Goal: Information Seeking & Learning: Check status

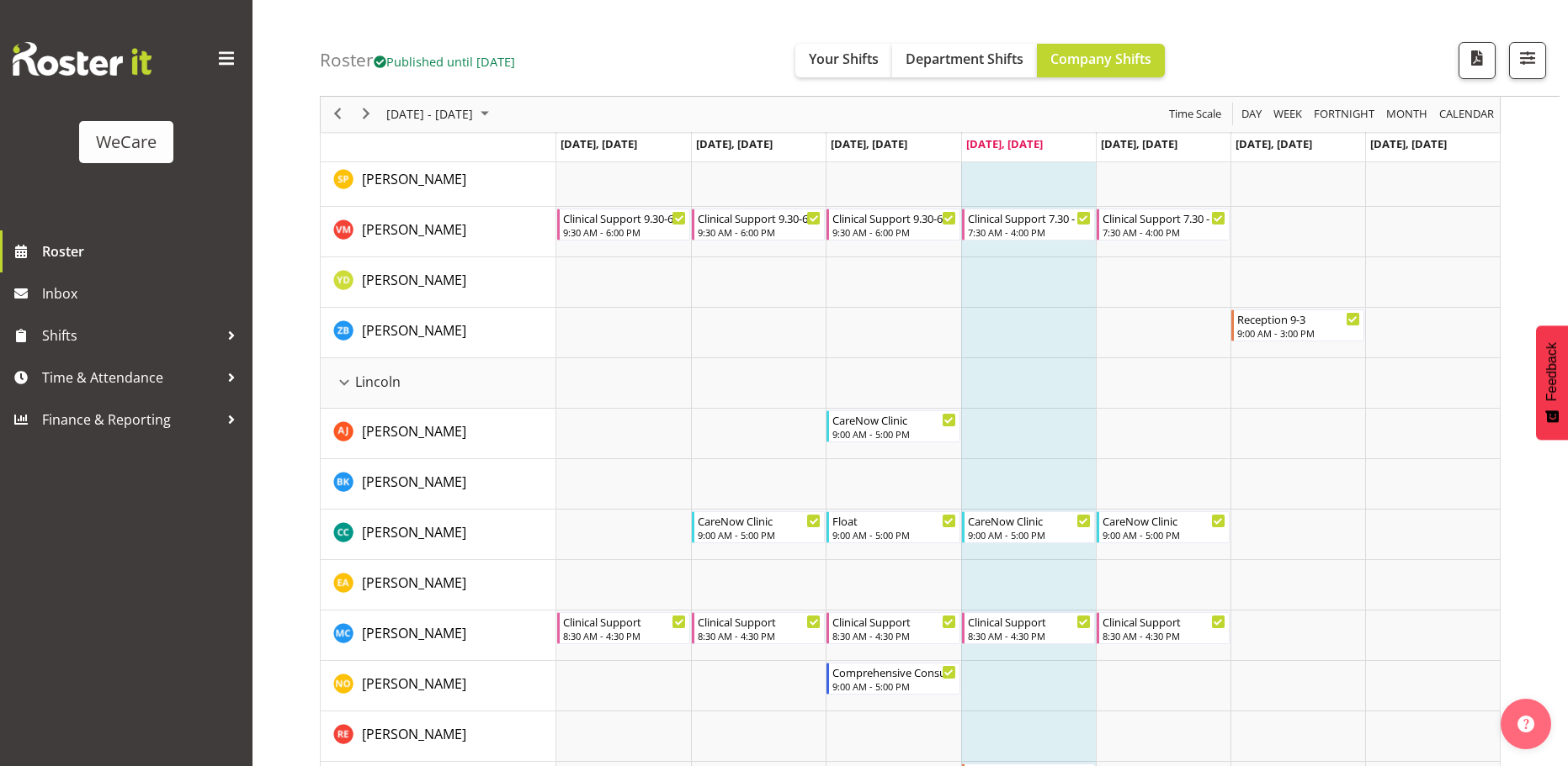
scroll to position [930, 0]
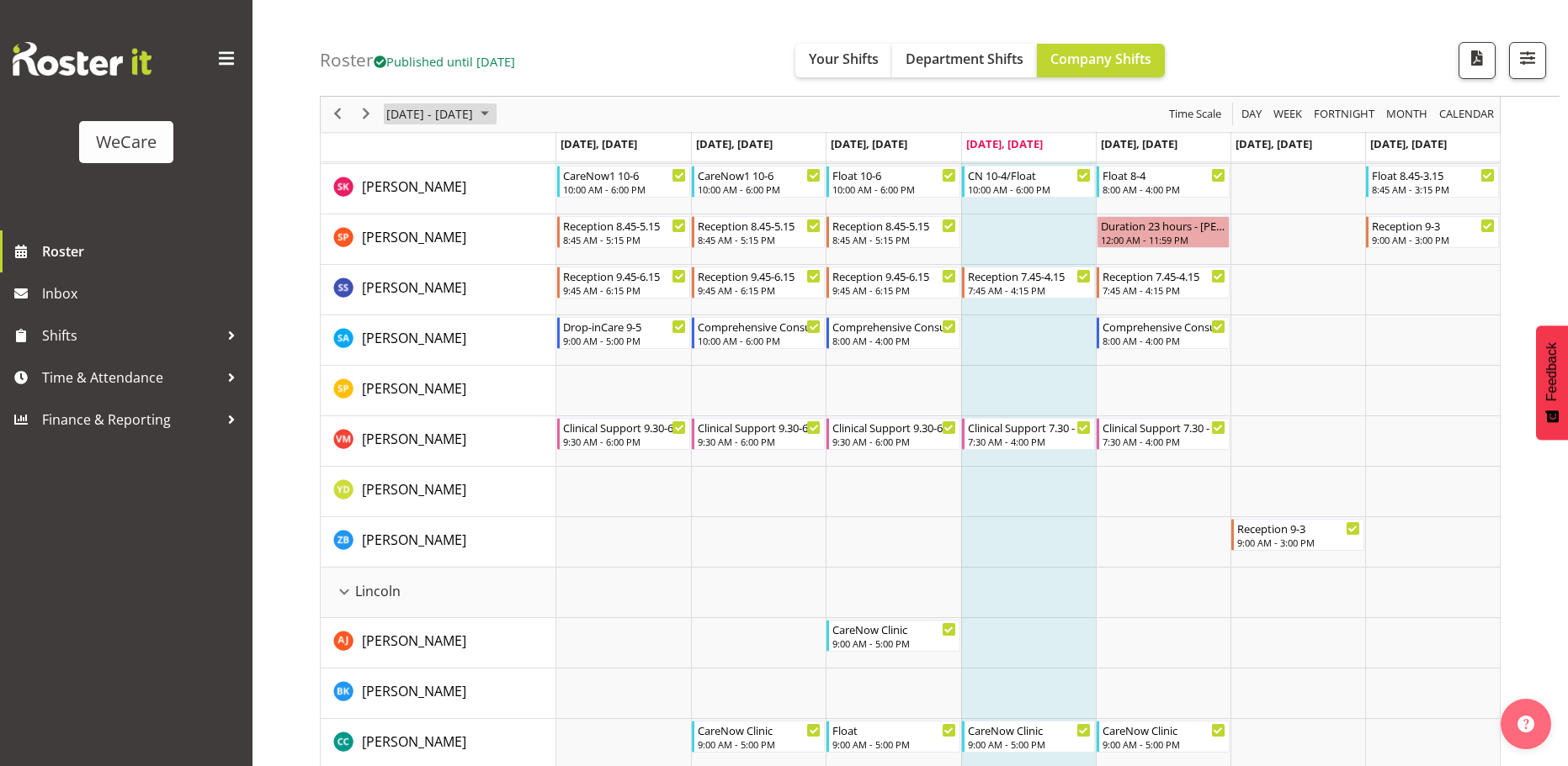
click at [472, 116] on span "October 06 - 12, 2025" at bounding box center [430, 115] width 90 height 21
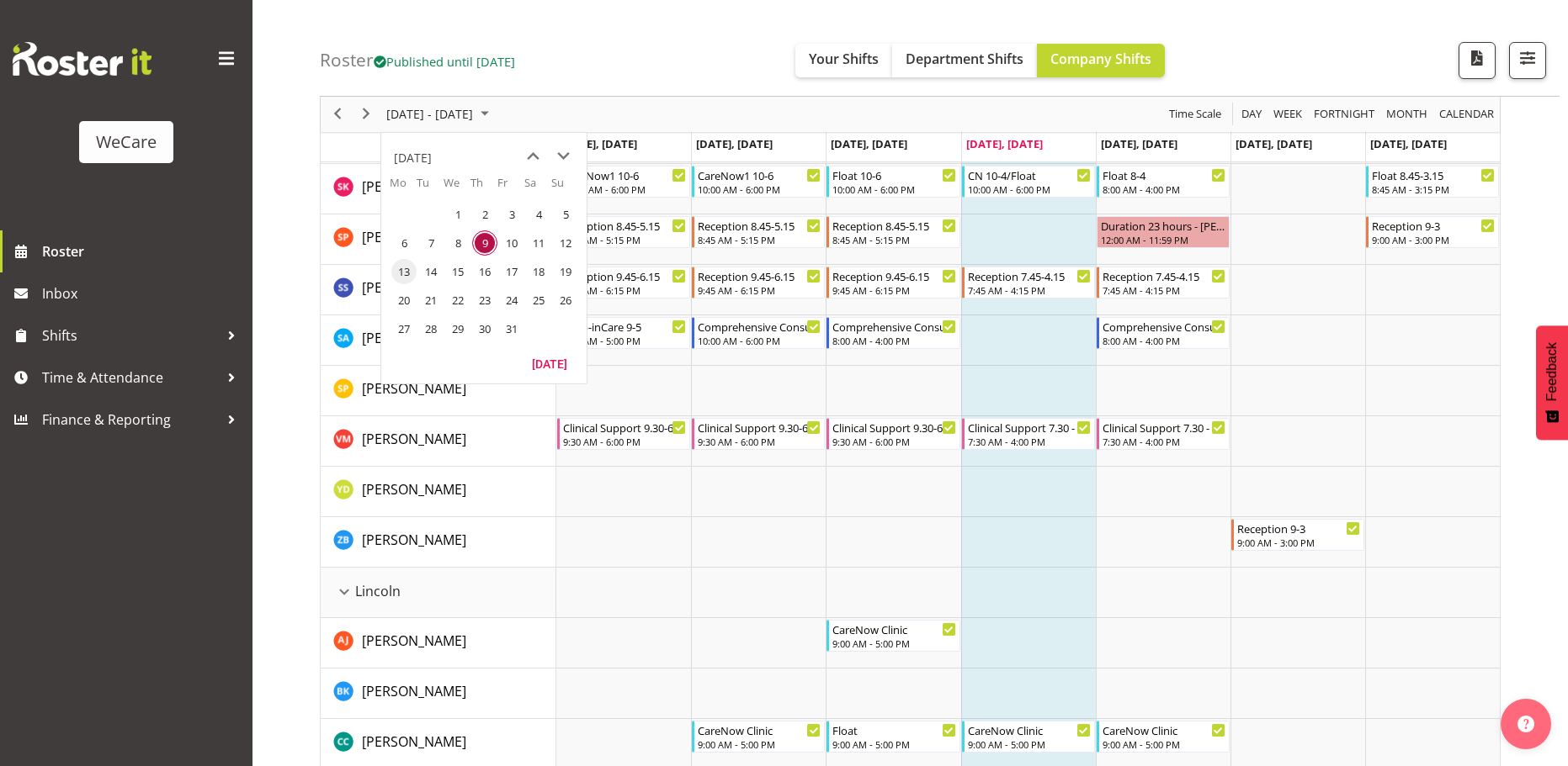
click at [407, 272] on span "13" at bounding box center [404, 272] width 26 height 26
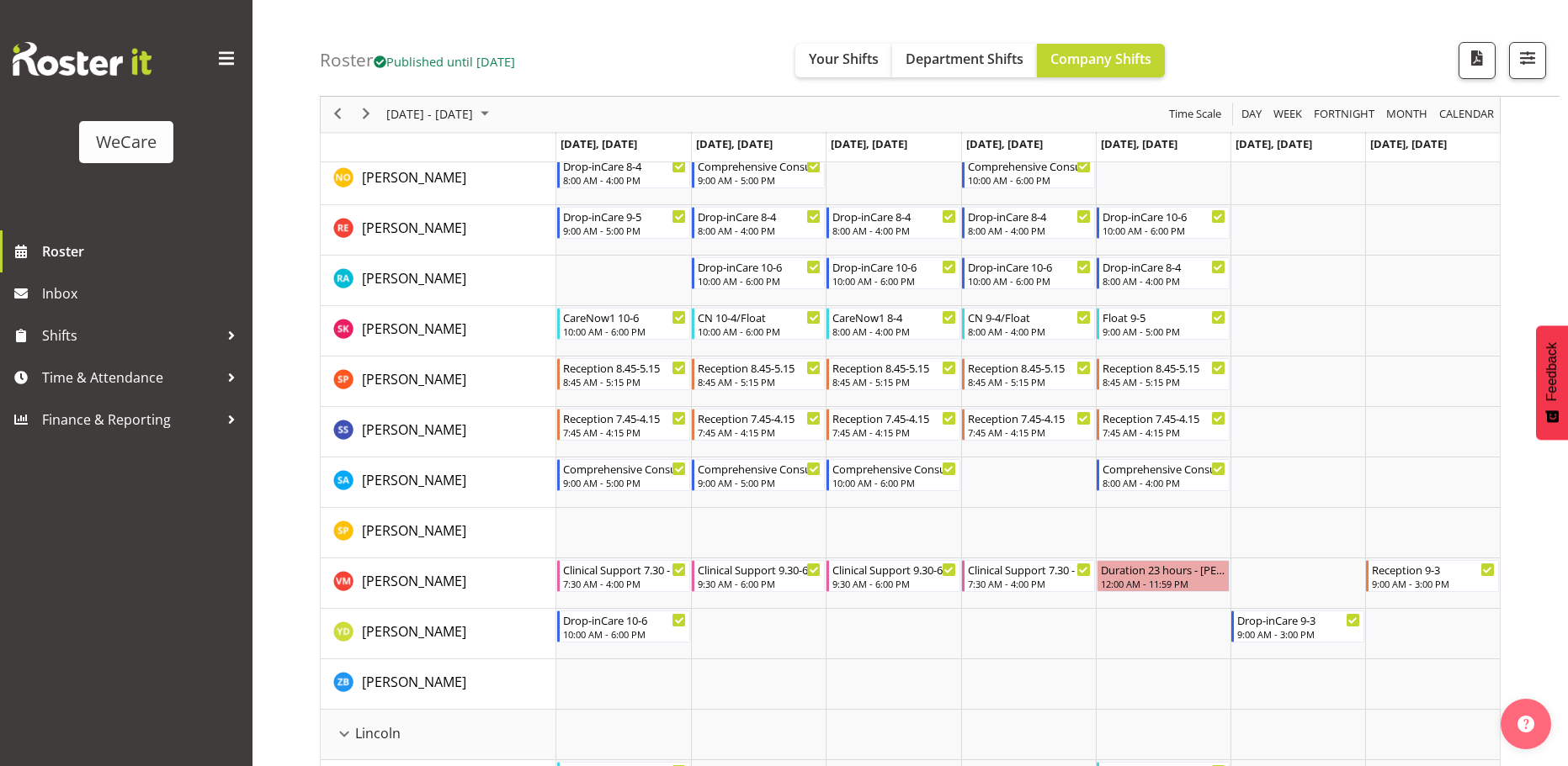
scroll to position [1267, 0]
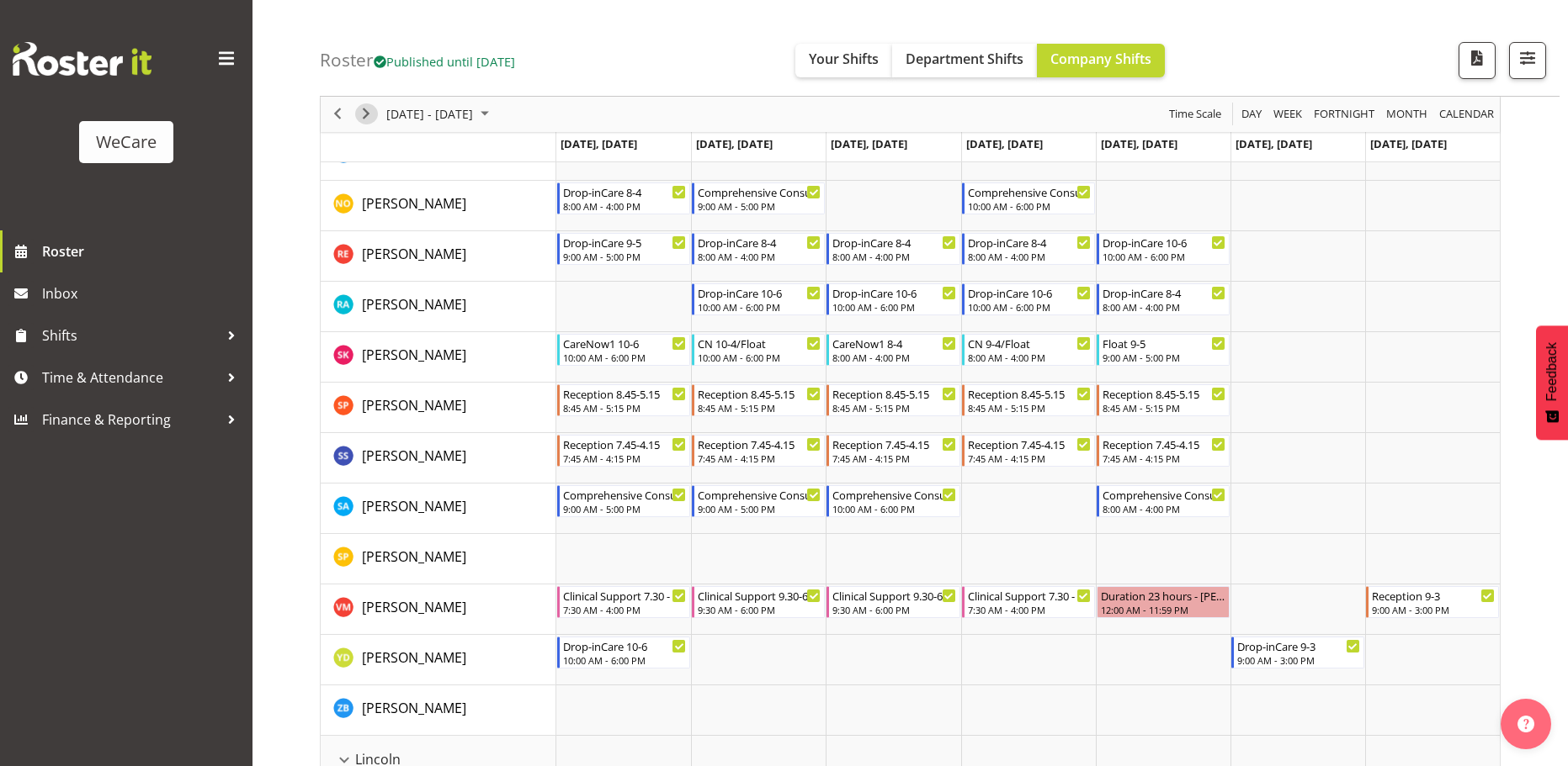
click at [373, 118] on span "Next" at bounding box center [365, 115] width 20 height 21
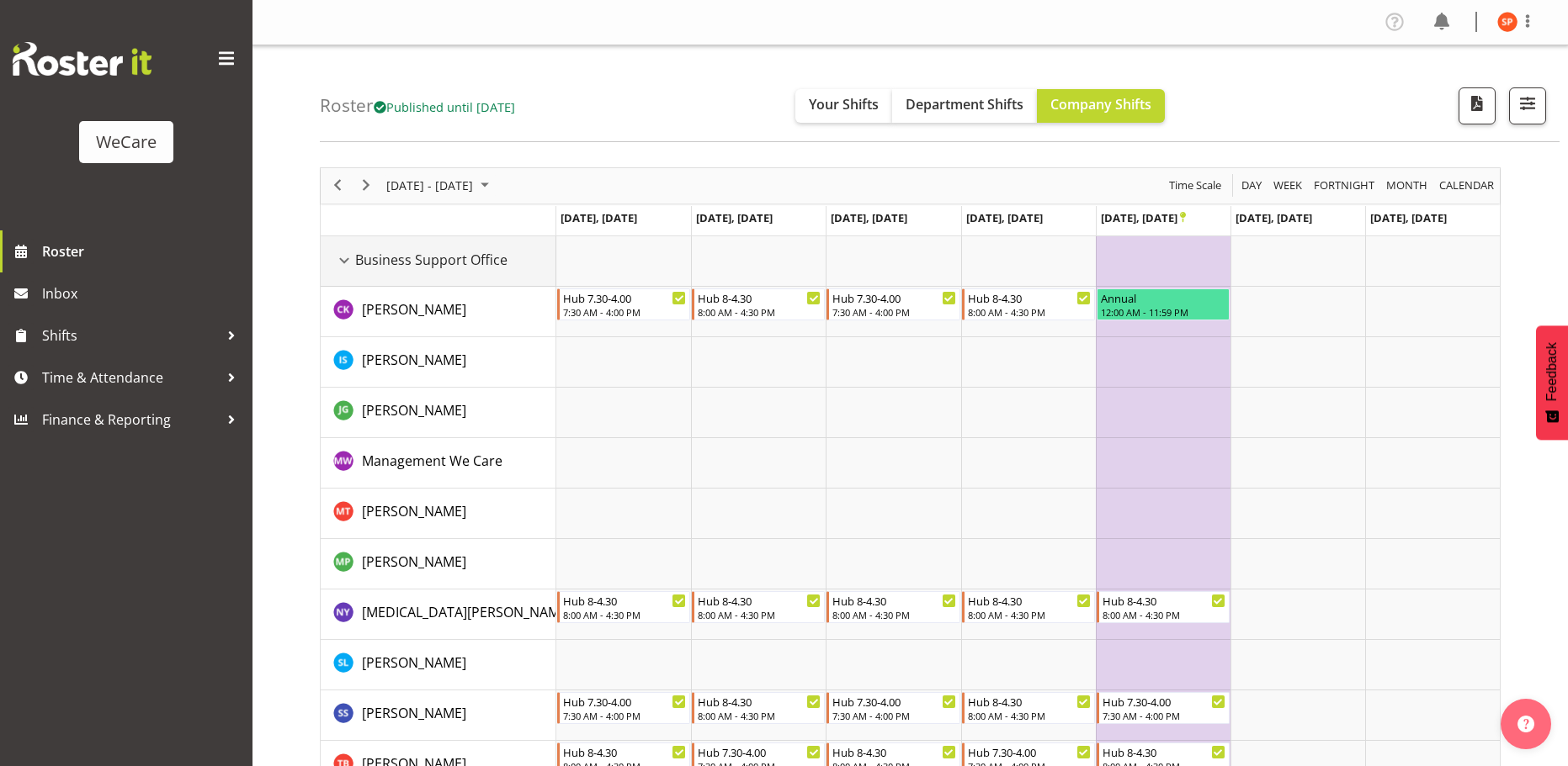
drag, startPoint x: 344, startPoint y: 259, endPoint x: 366, endPoint y: 282, distance: 31.8
click at [344, 259] on div "Business Support Office resource" at bounding box center [344, 260] width 22 height 22
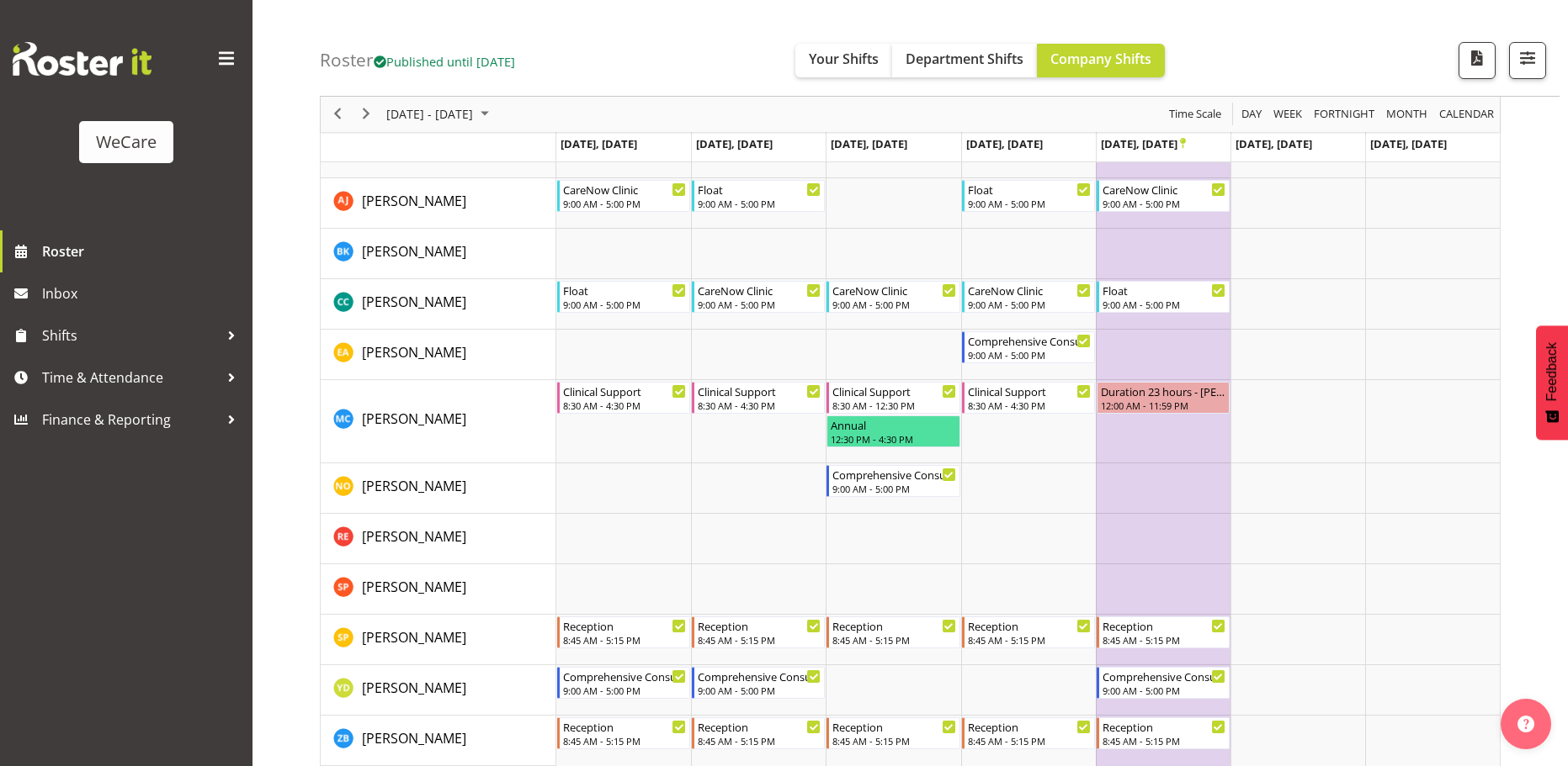
scroll to position [1384, 0]
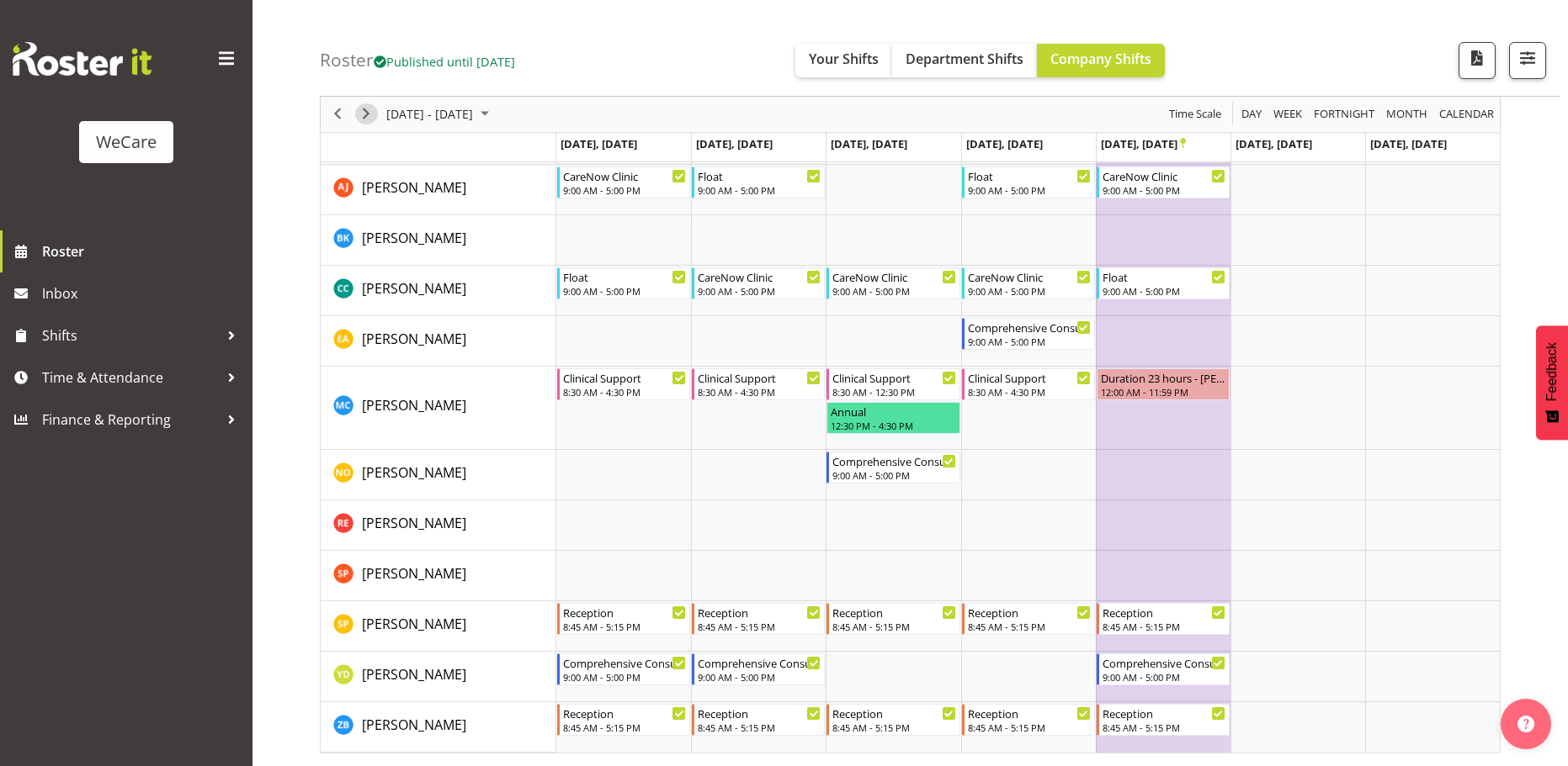
click at [373, 121] on span "Next" at bounding box center [365, 115] width 20 height 21
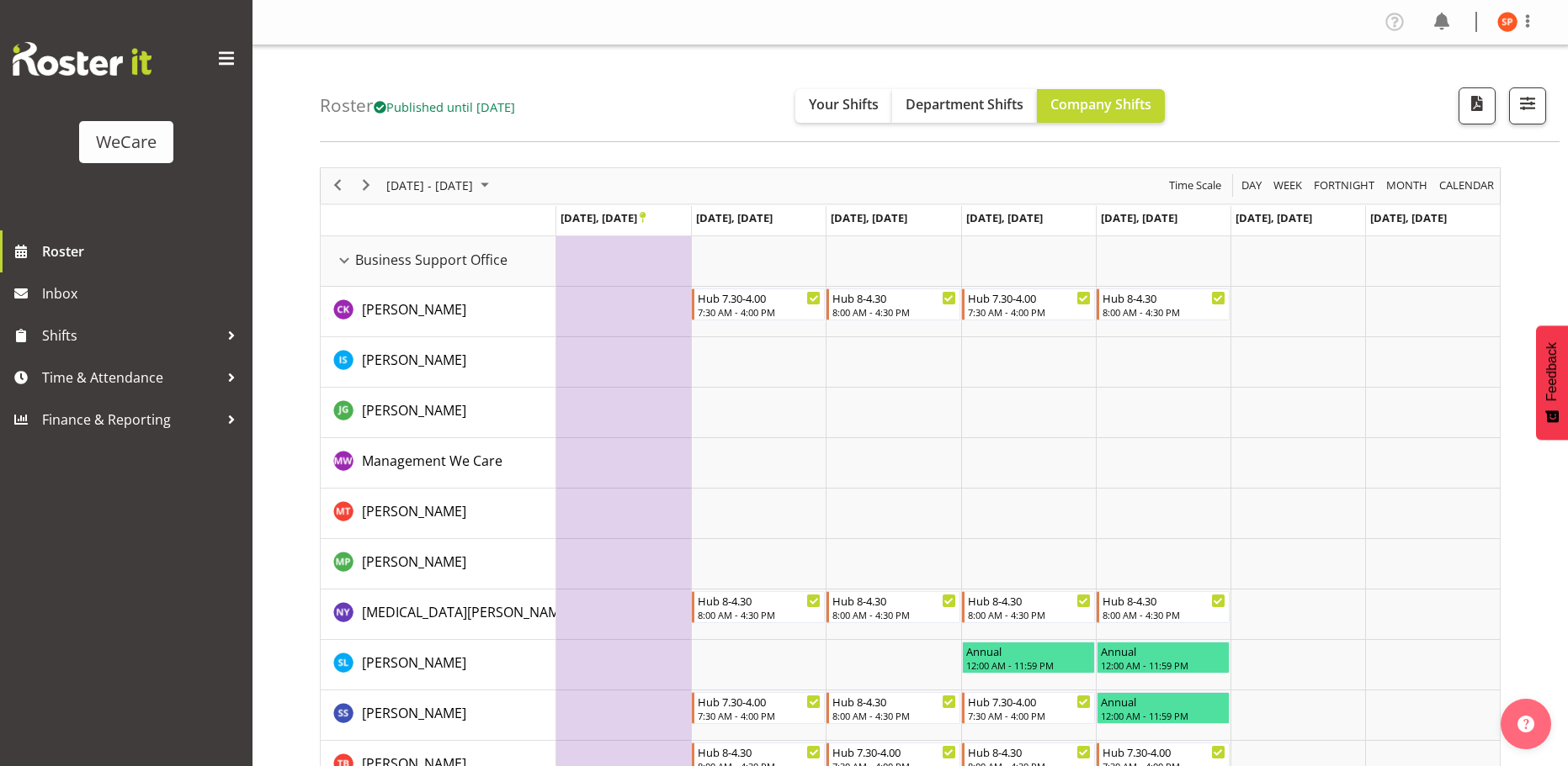
scroll to position [85, 0]
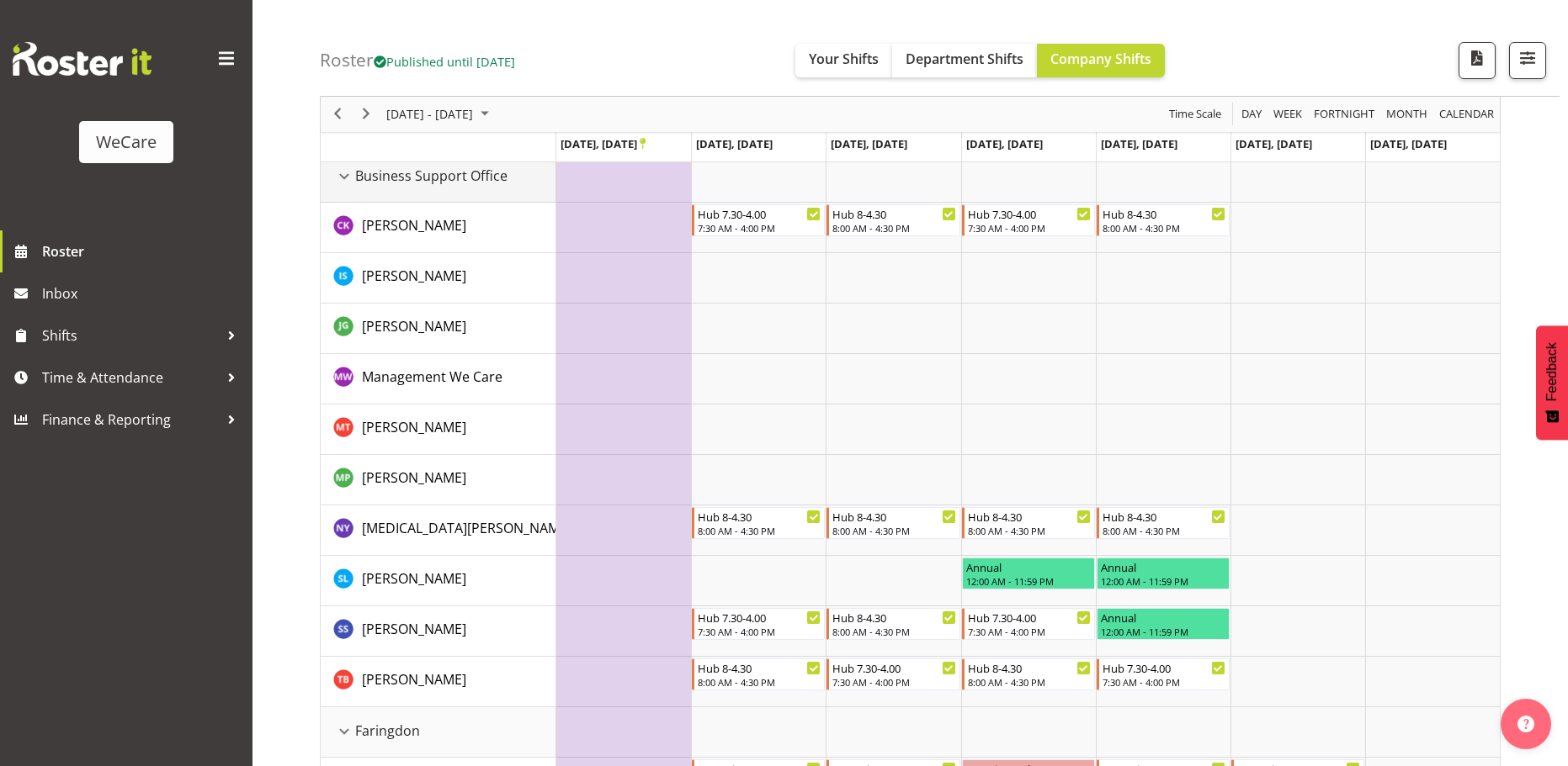
click at [343, 177] on div "Business Support Office resource" at bounding box center [344, 176] width 22 height 22
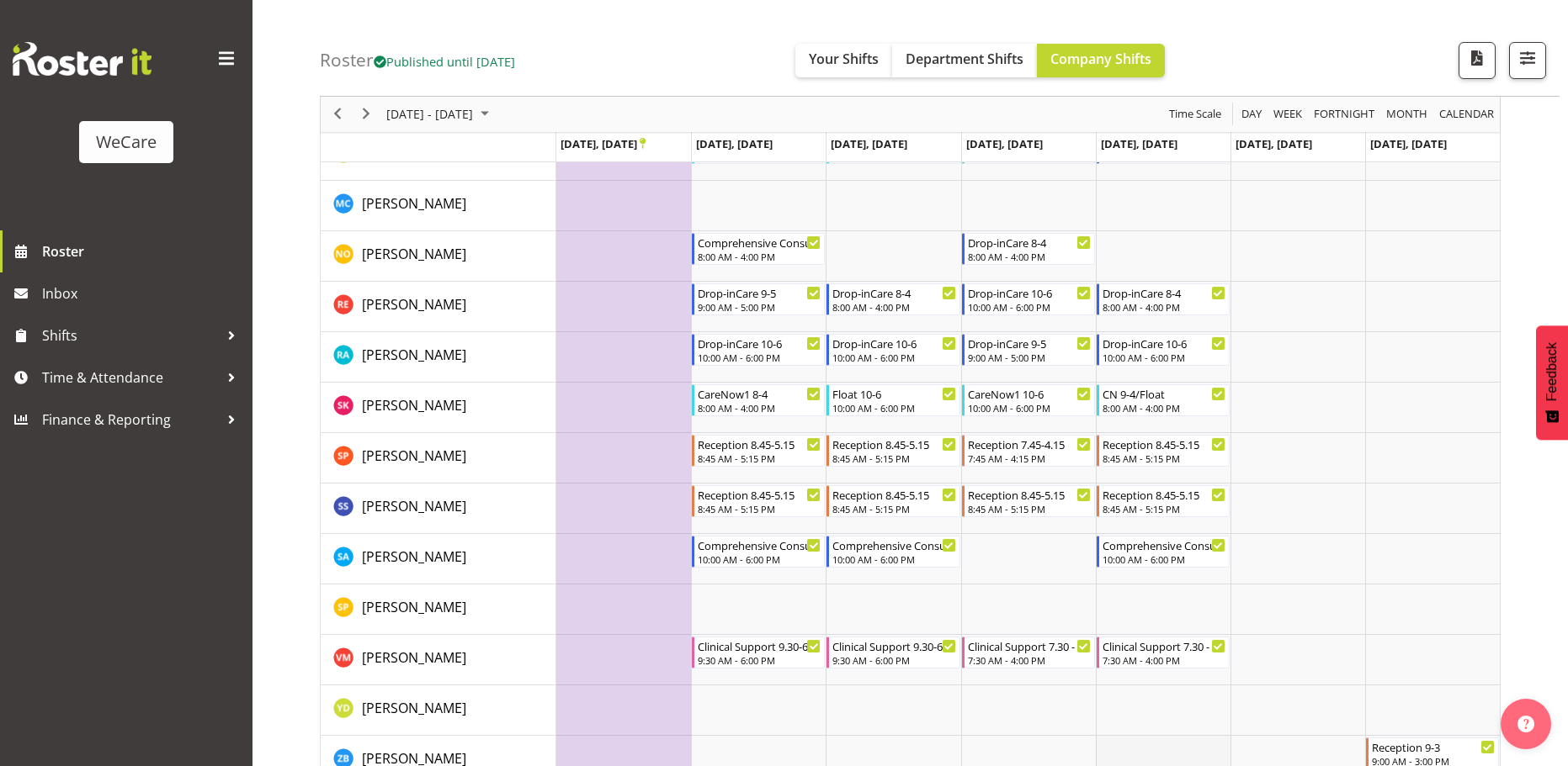
scroll to position [594, 0]
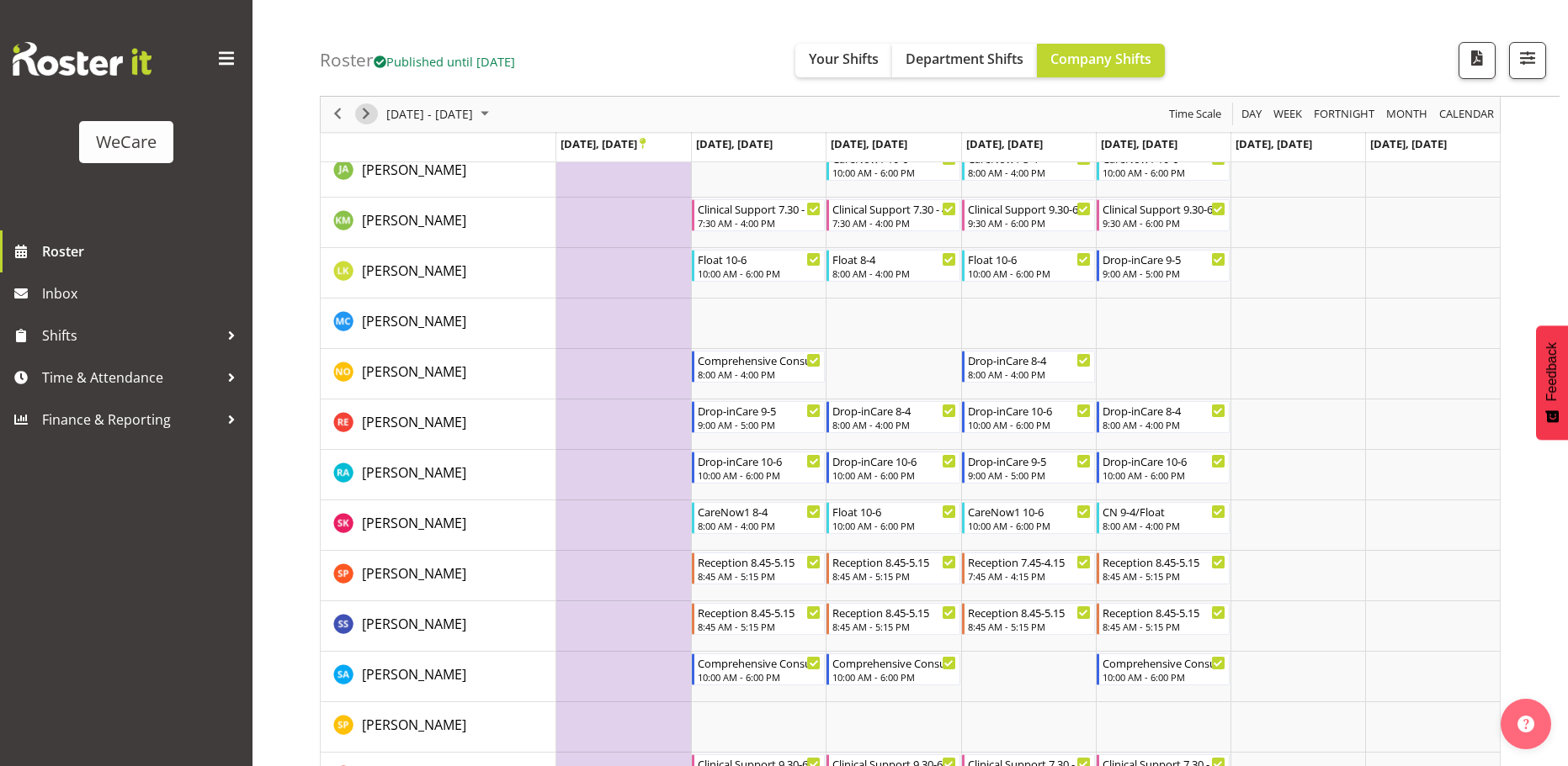
drag, startPoint x: 368, startPoint y: 119, endPoint x: 843, endPoint y: 227, distance: 487.1
click at [368, 119] on span "Next" at bounding box center [365, 115] width 20 height 21
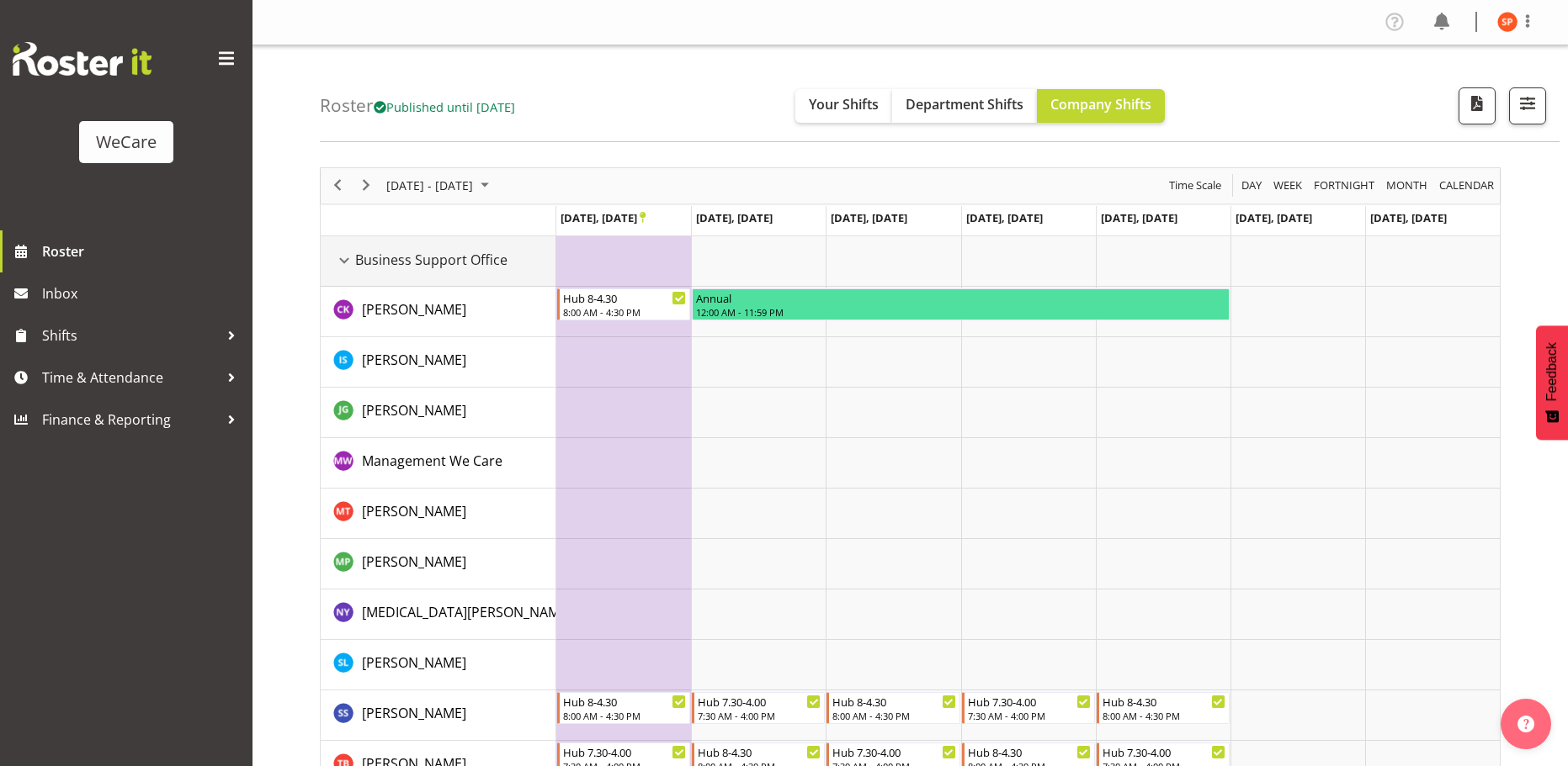
click at [347, 264] on div "Business Support Office resource" at bounding box center [344, 260] width 22 height 22
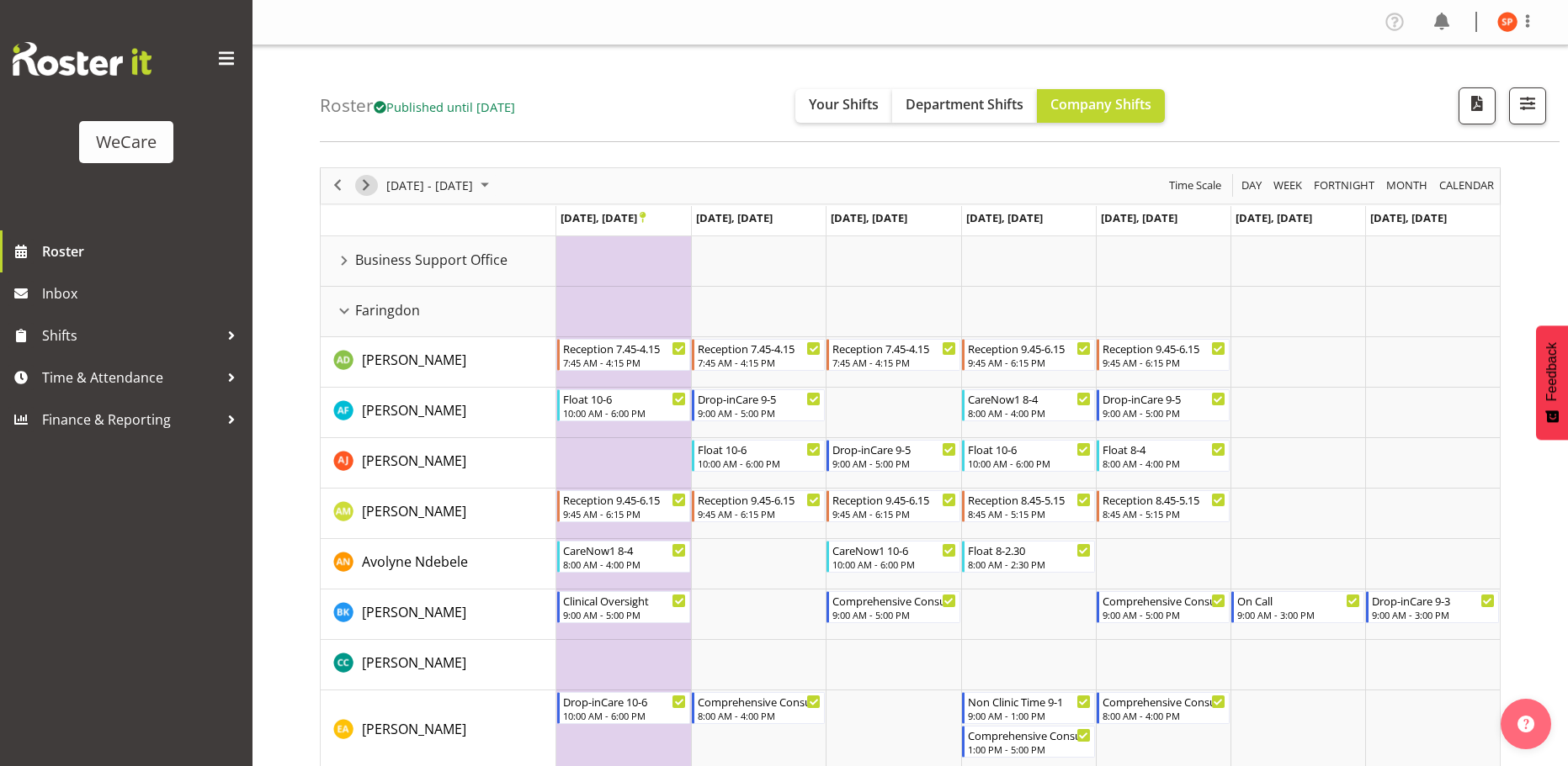
click at [374, 177] on span "Next" at bounding box center [365, 185] width 20 height 21
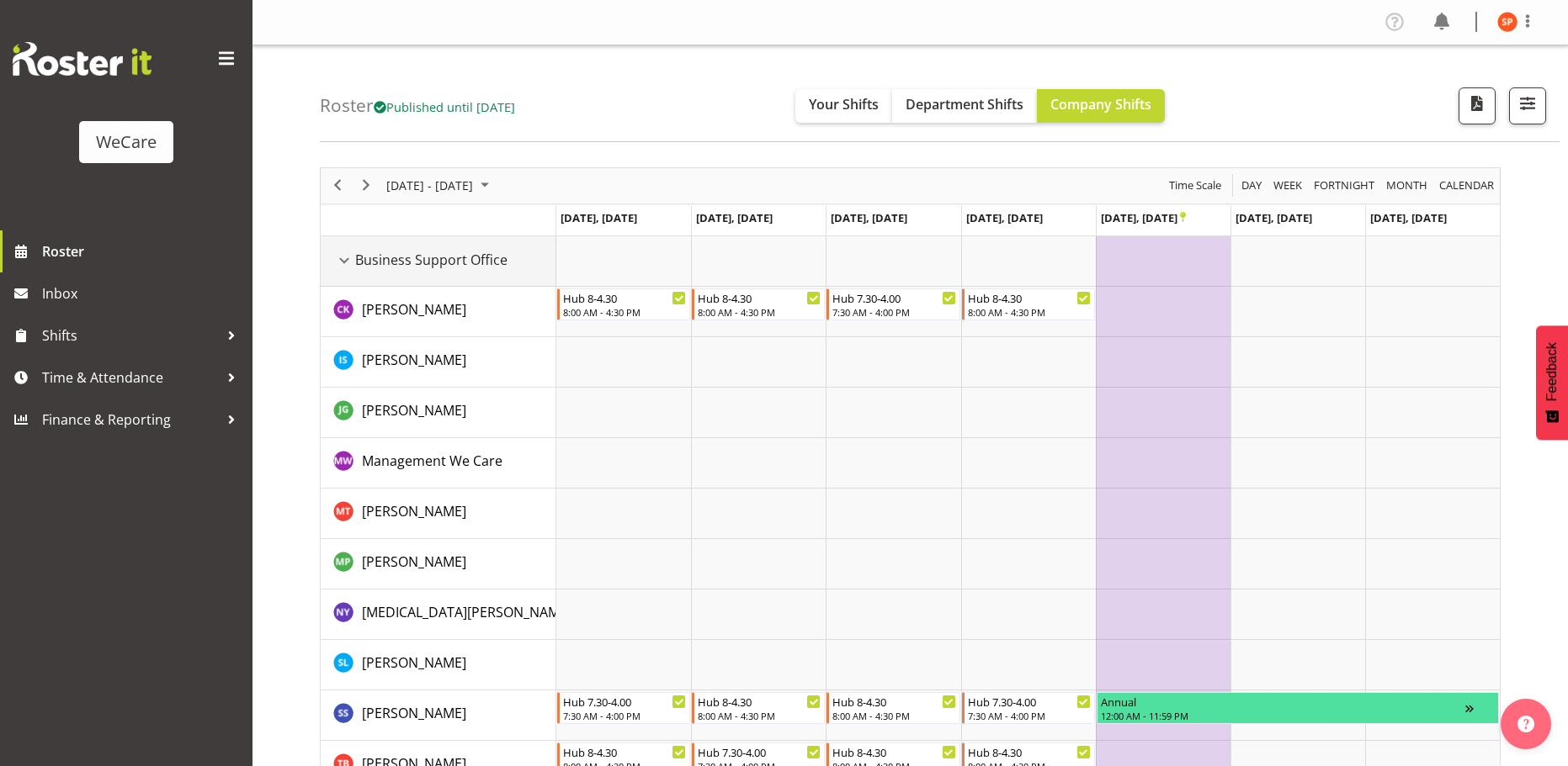
click at [349, 254] on div "Business Support Office resource" at bounding box center [344, 260] width 22 height 22
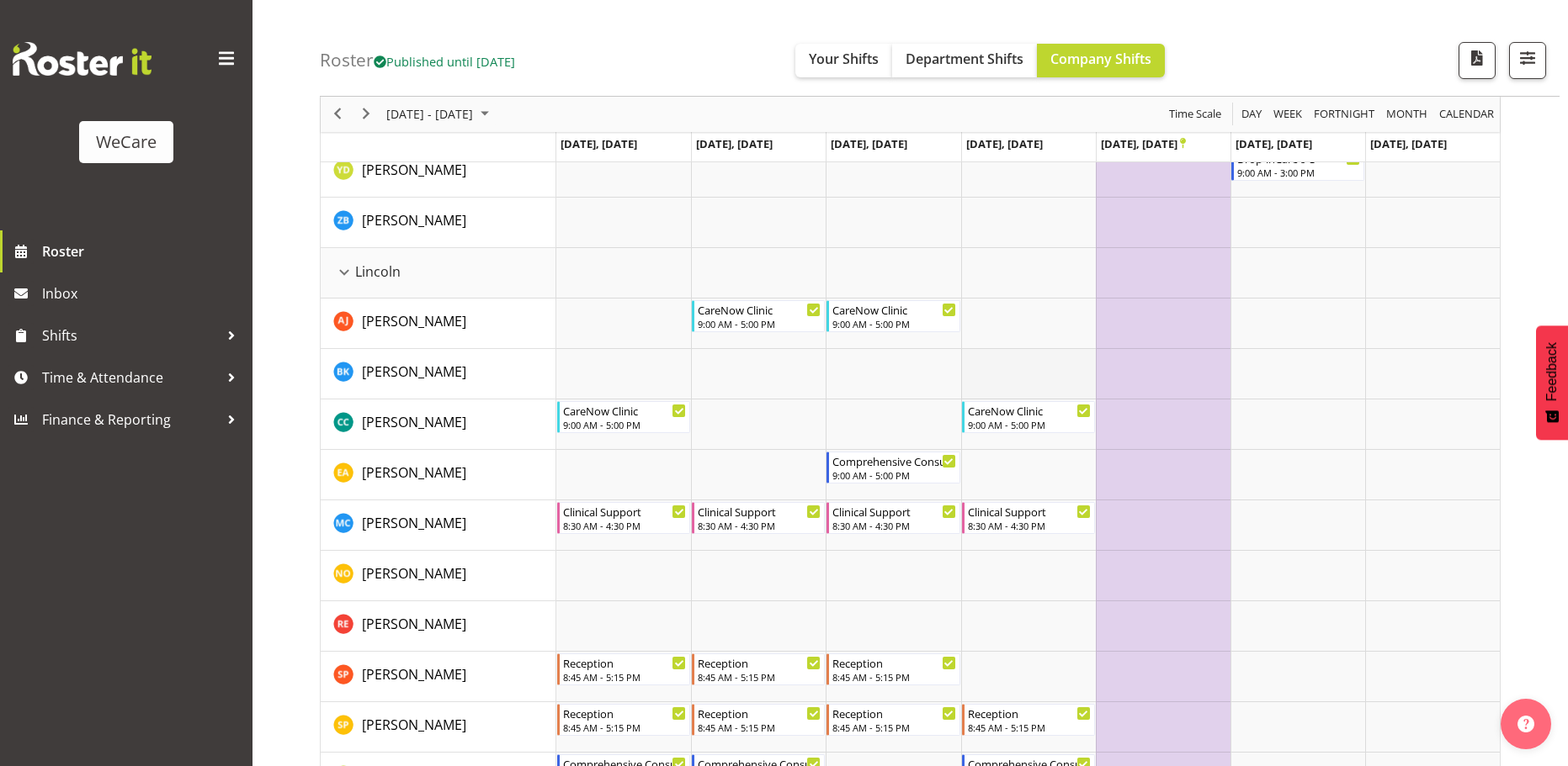
scroll to position [1384, 0]
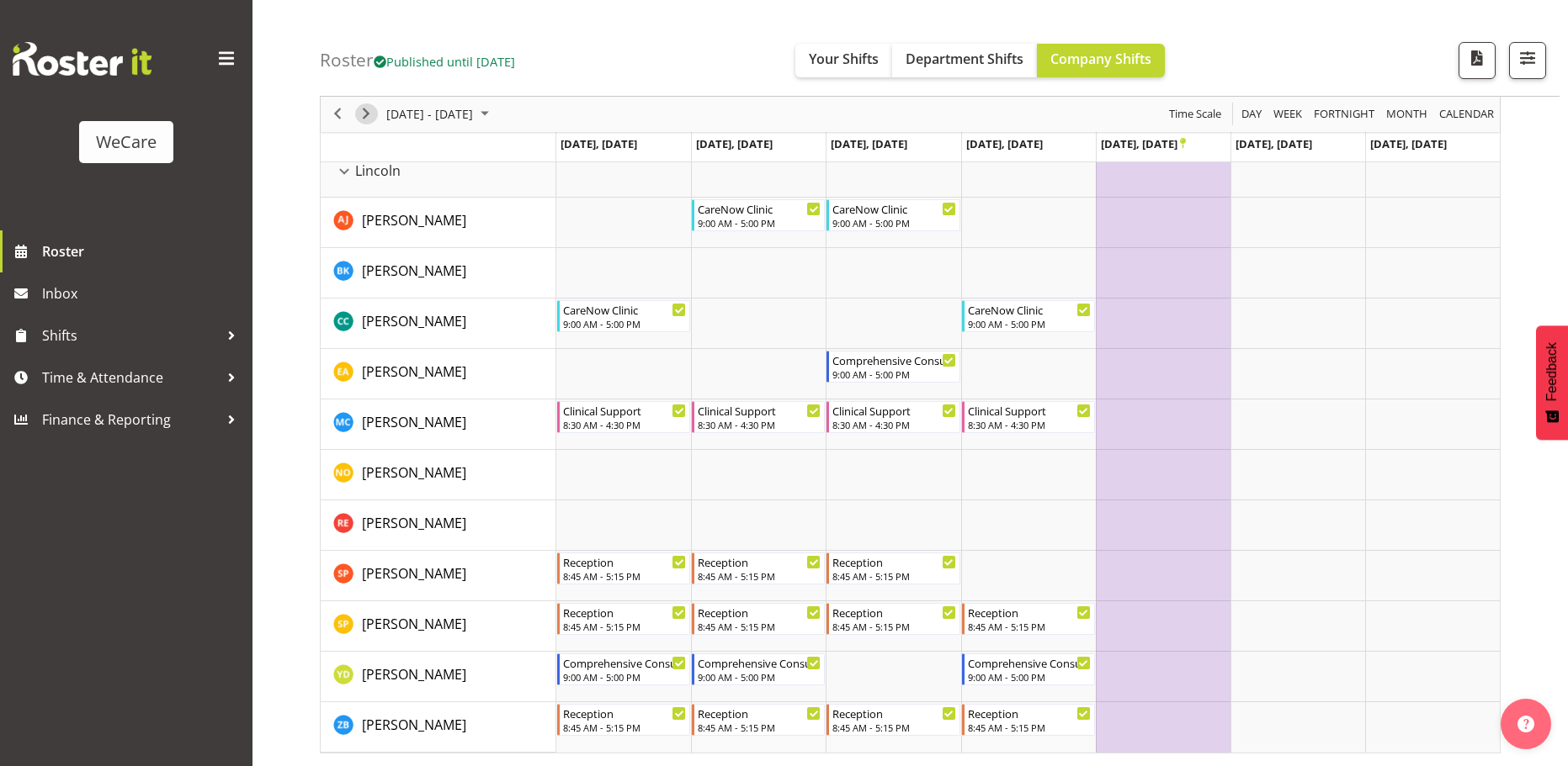
click at [374, 114] on span "Next" at bounding box center [365, 115] width 20 height 21
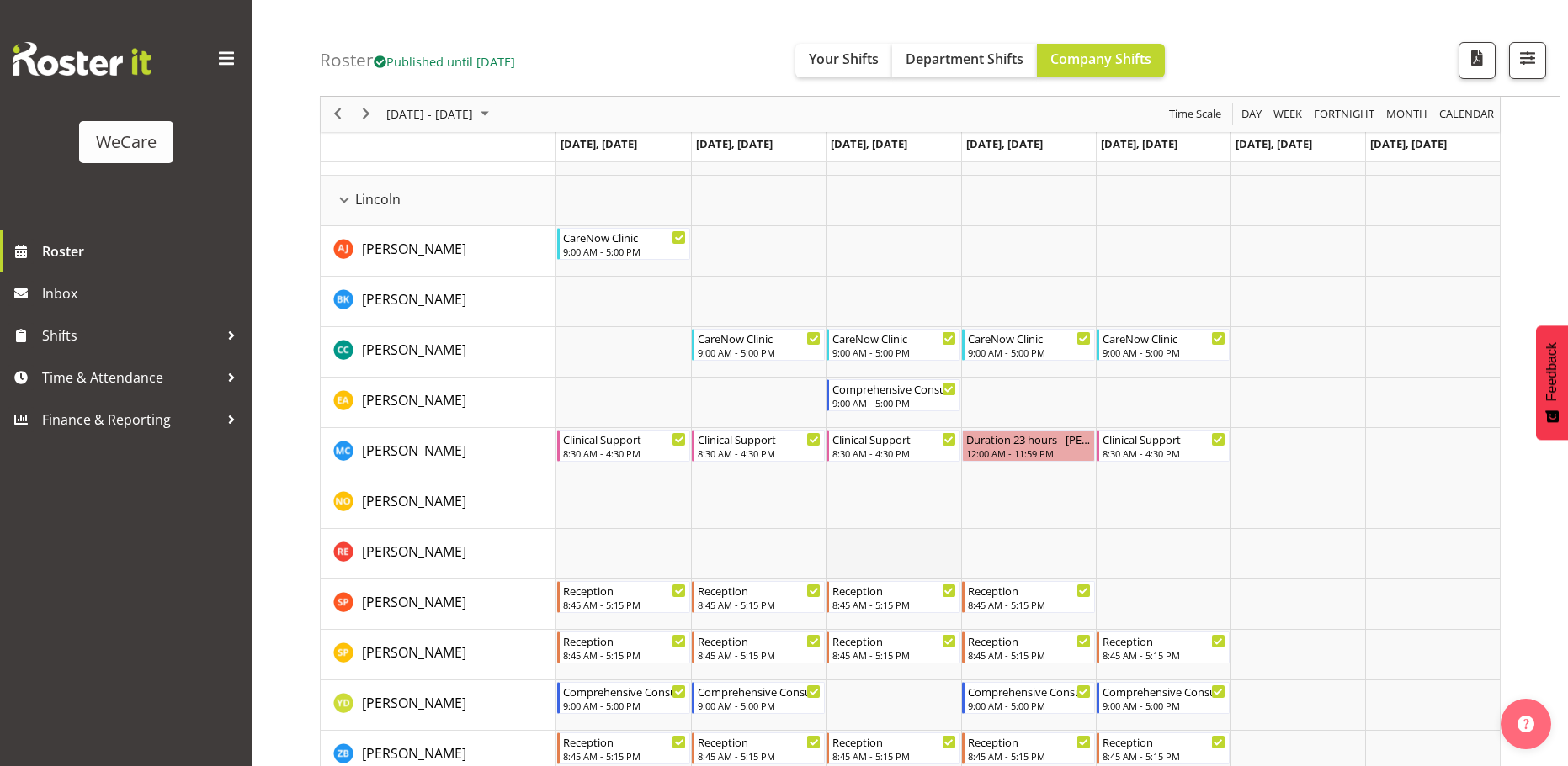
scroll to position [1888, 0]
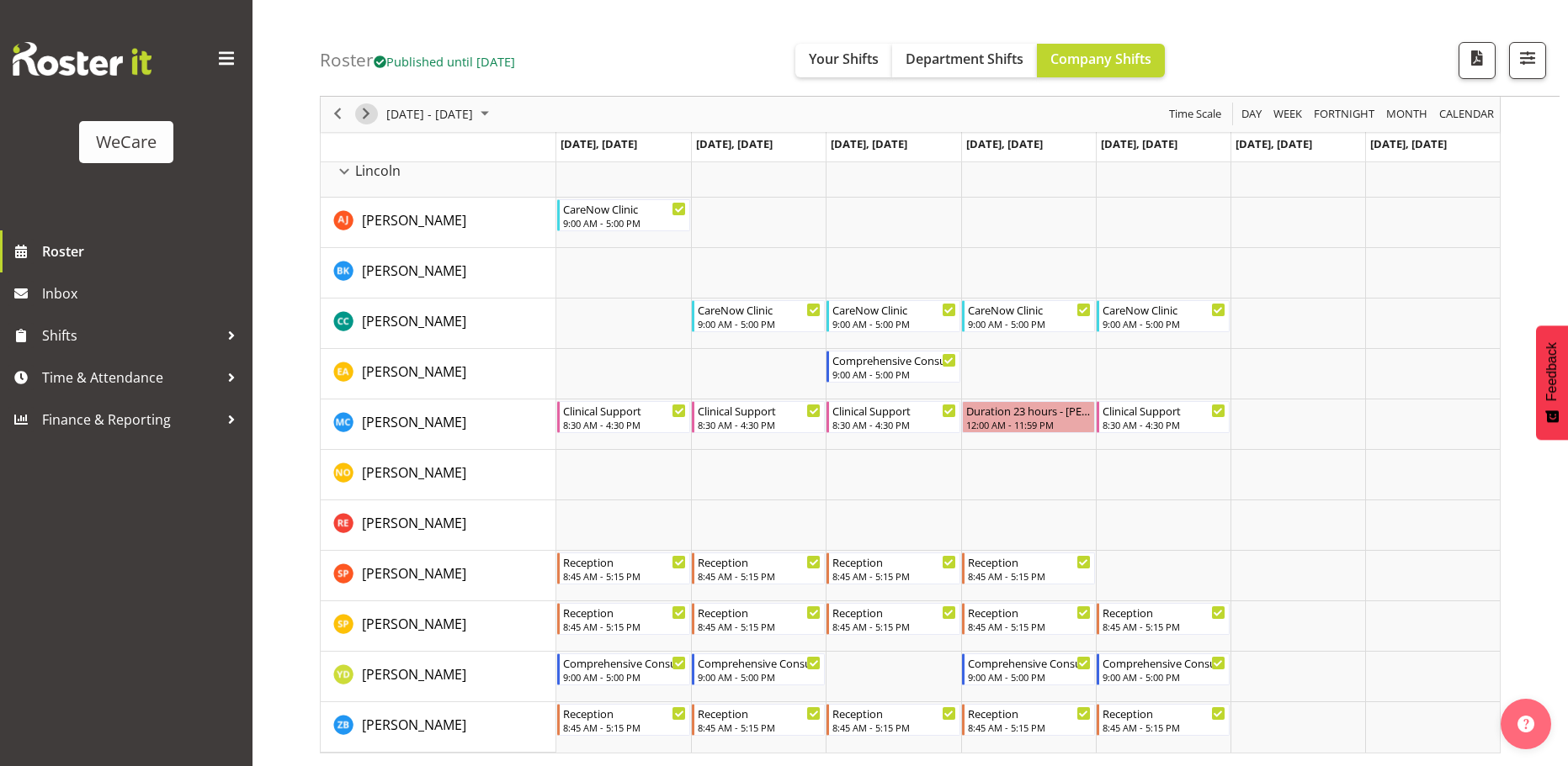
click at [374, 117] on span "Next" at bounding box center [365, 115] width 20 height 21
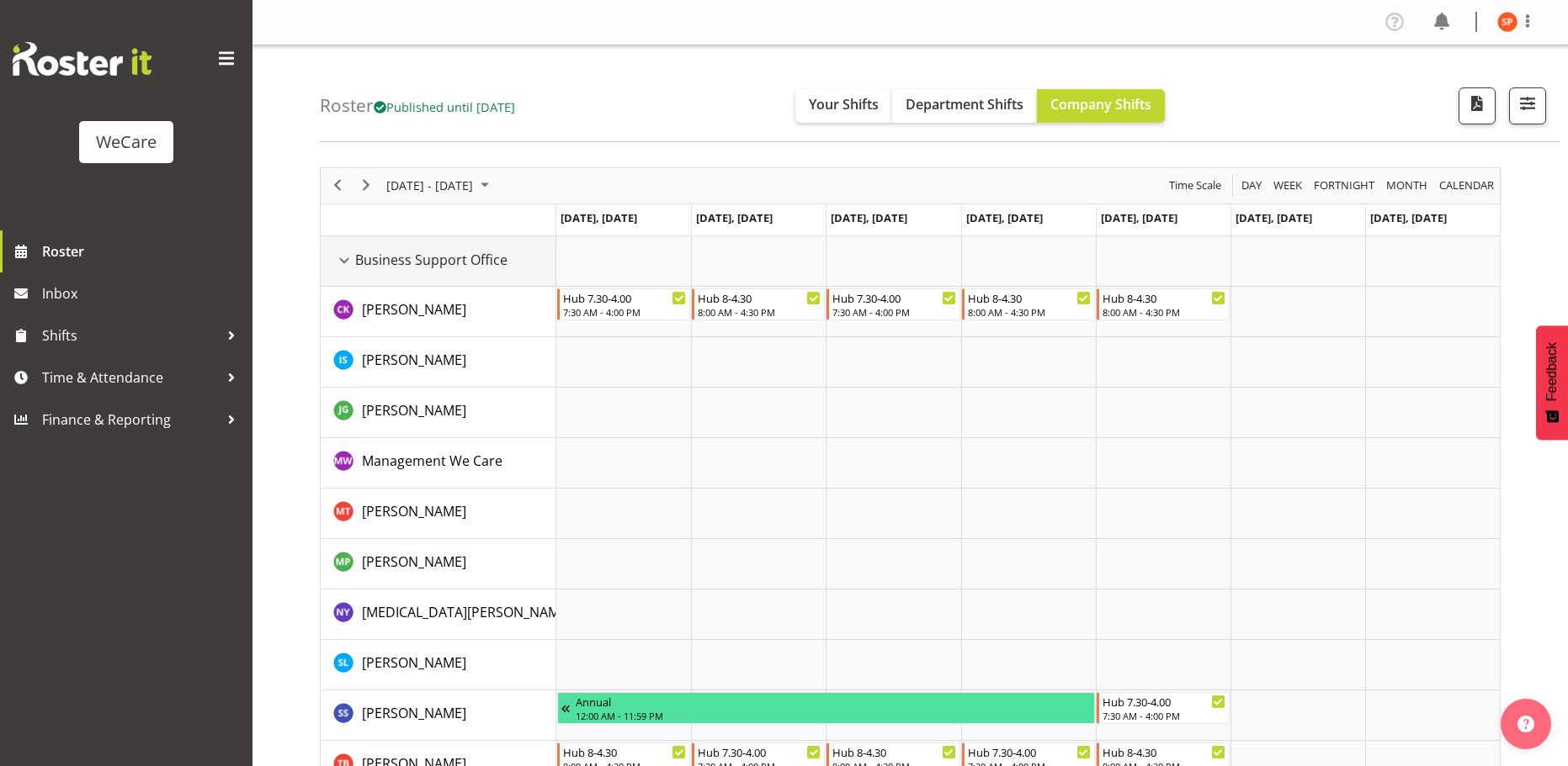
click at [339, 259] on div "Business Support Office resource" at bounding box center [344, 260] width 22 height 22
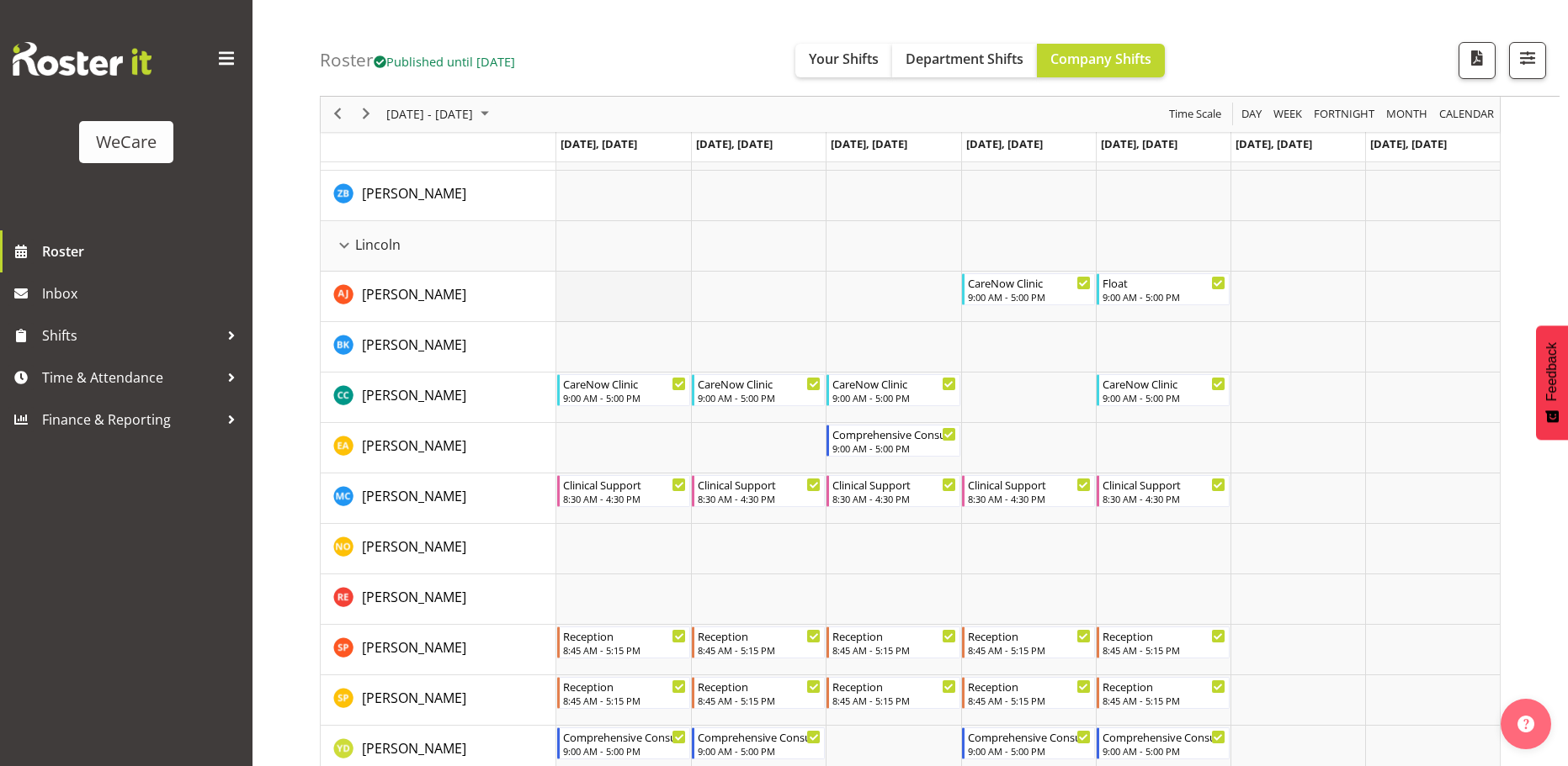
scroll to position [1384, 0]
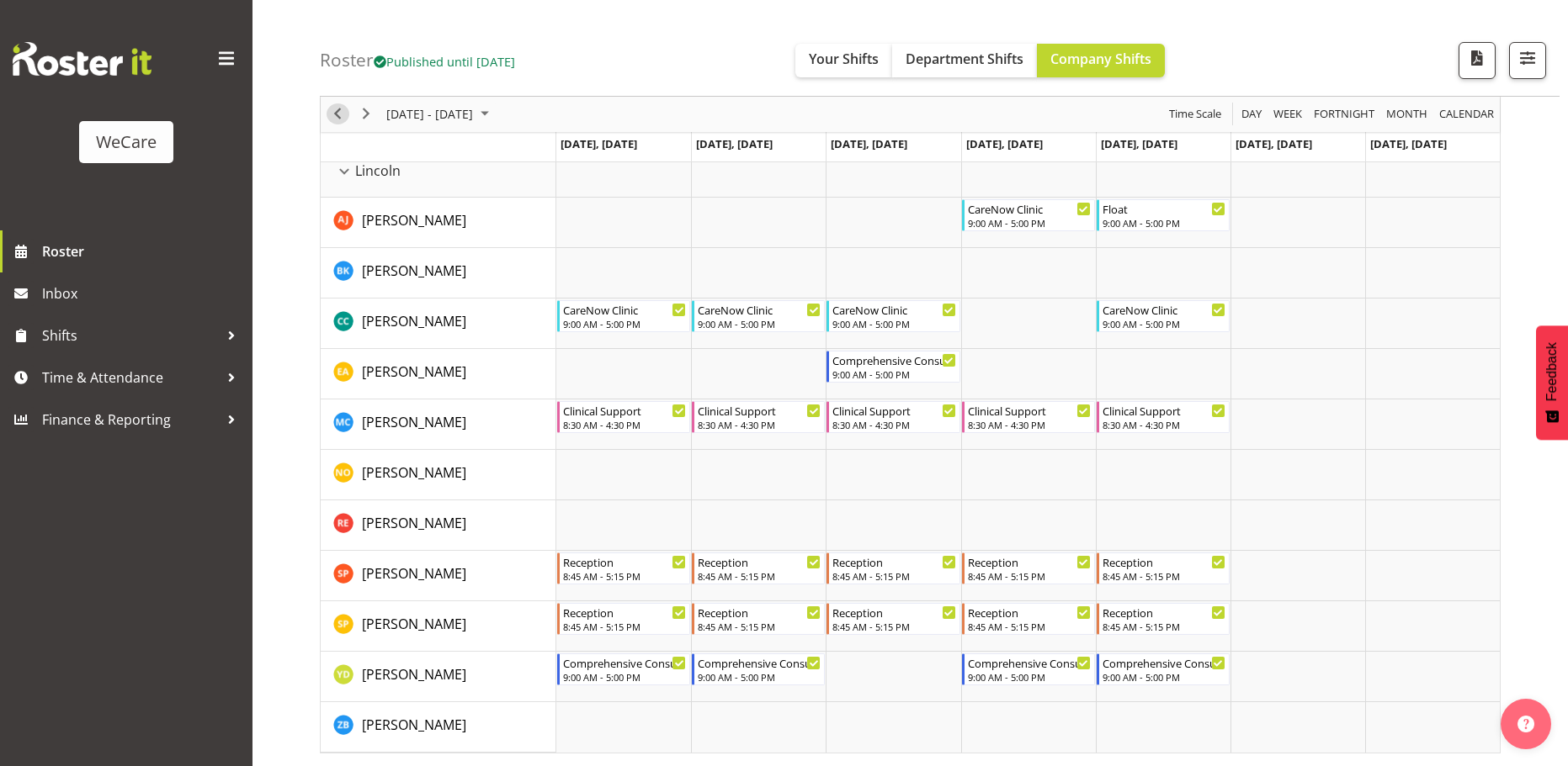
click at [348, 116] on button "Previous" at bounding box center [338, 115] width 23 height 21
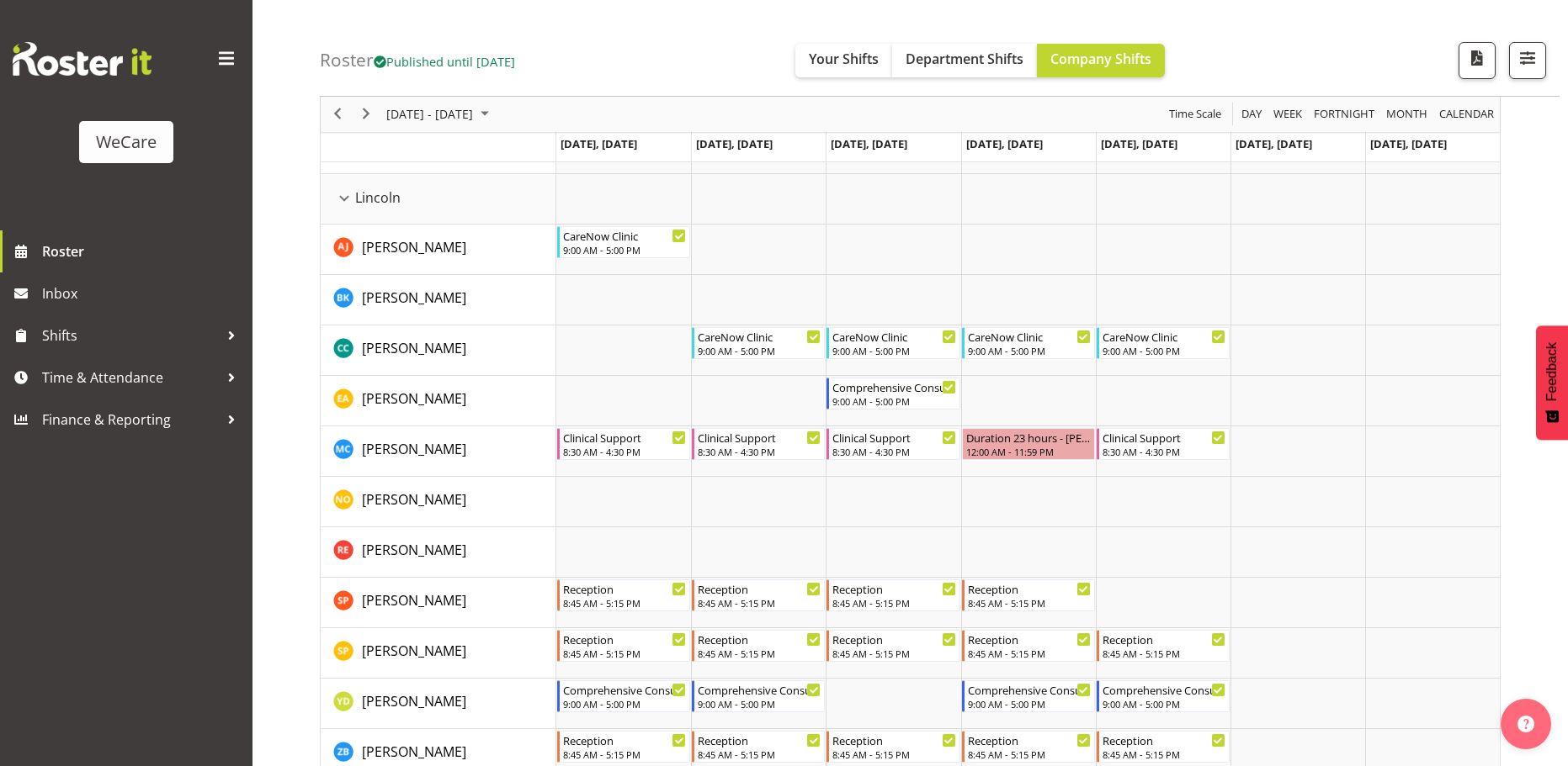
scroll to position [1888, 0]
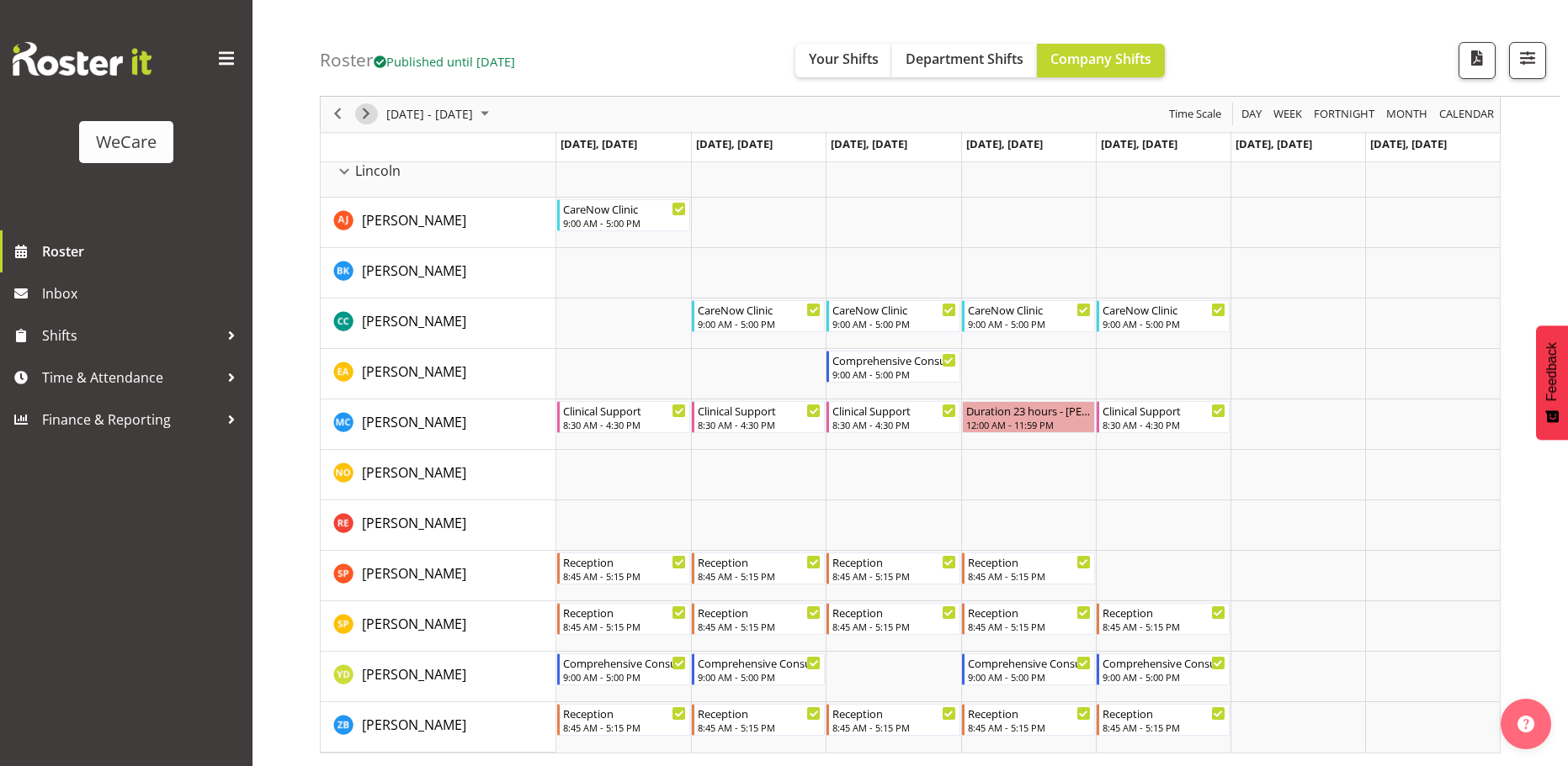
click at [368, 122] on span "Next" at bounding box center [365, 115] width 20 height 21
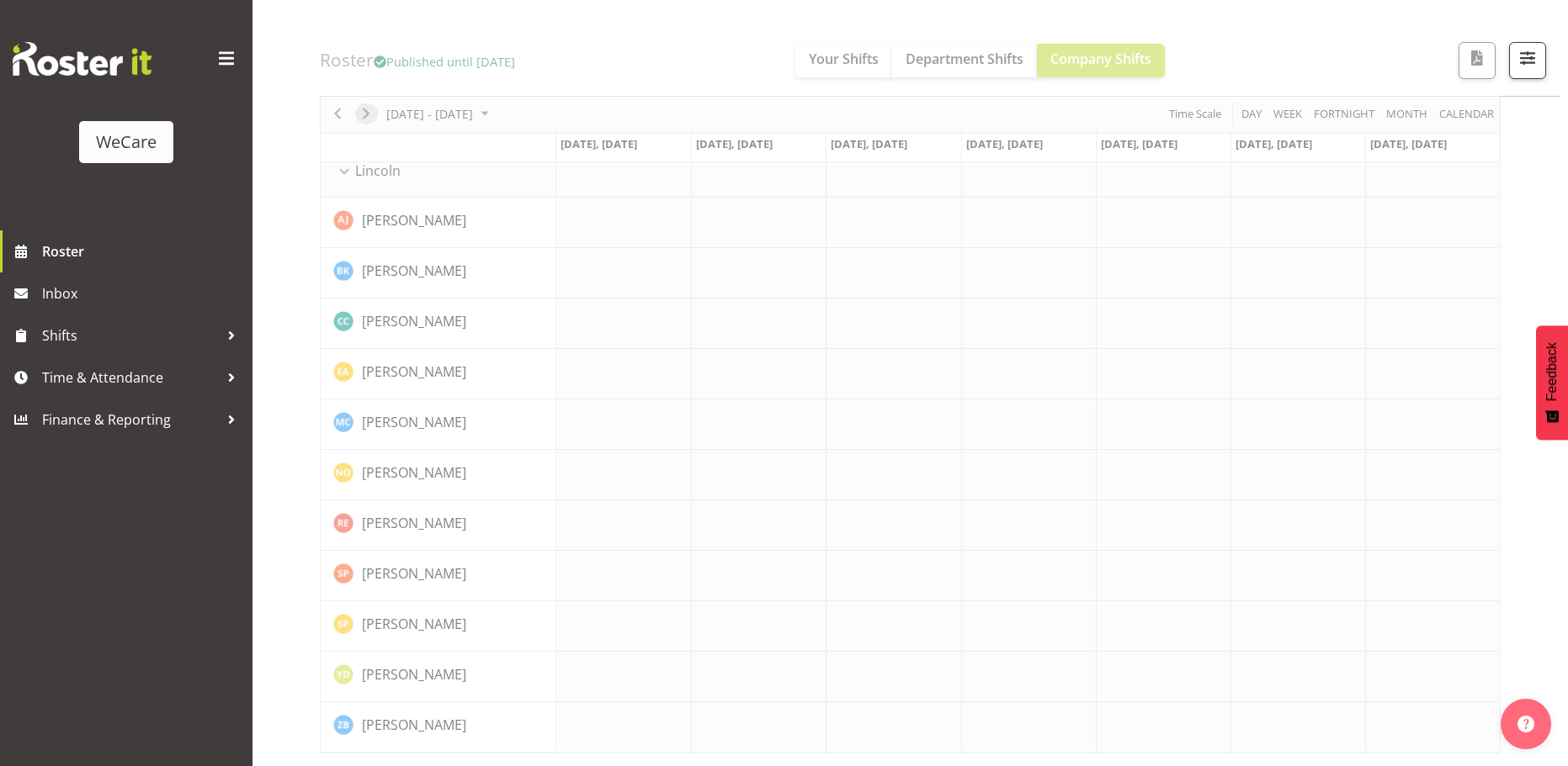
scroll to position [1856, 0]
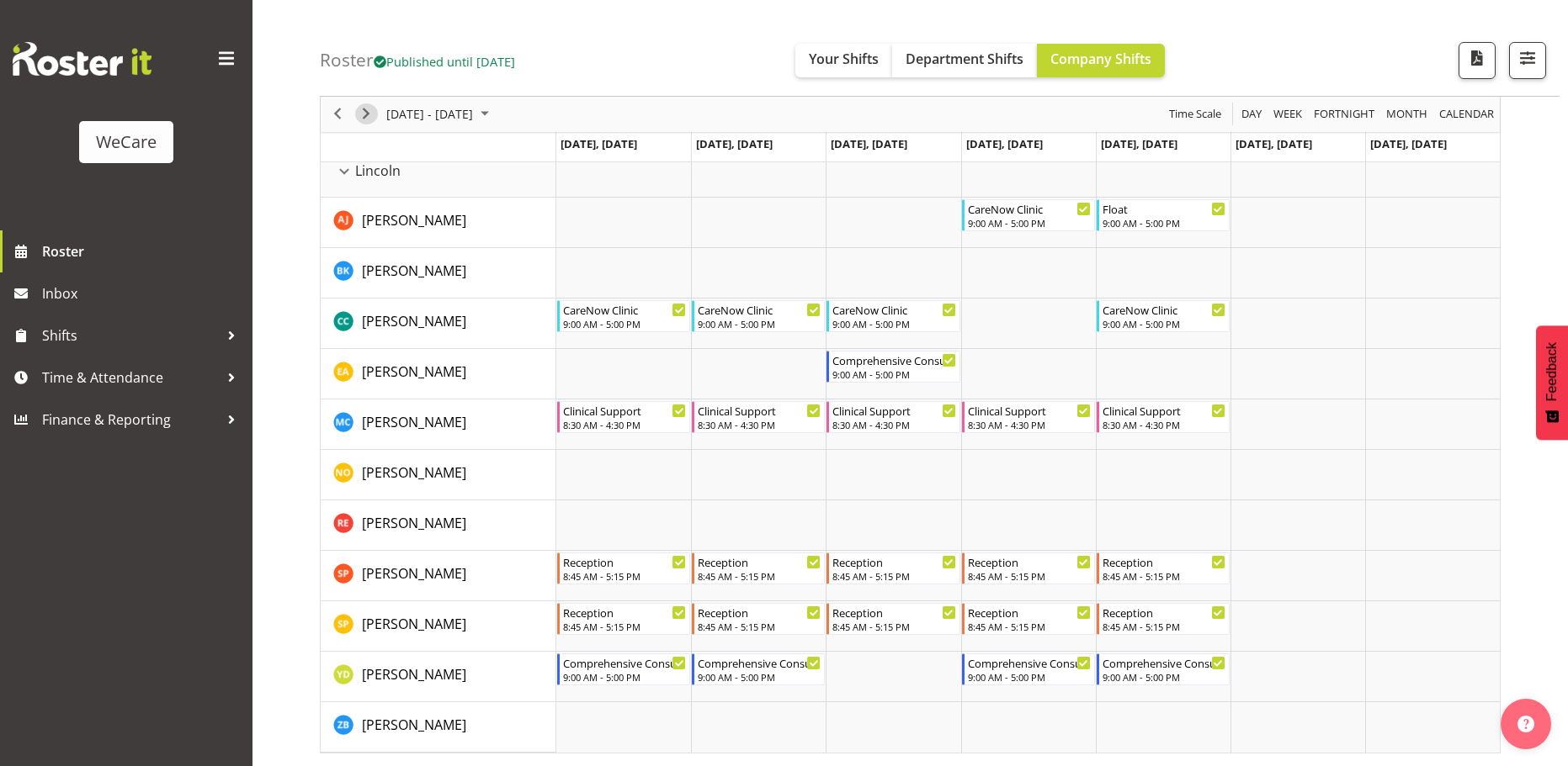
click at [368, 118] on span "Next" at bounding box center [365, 115] width 20 height 21
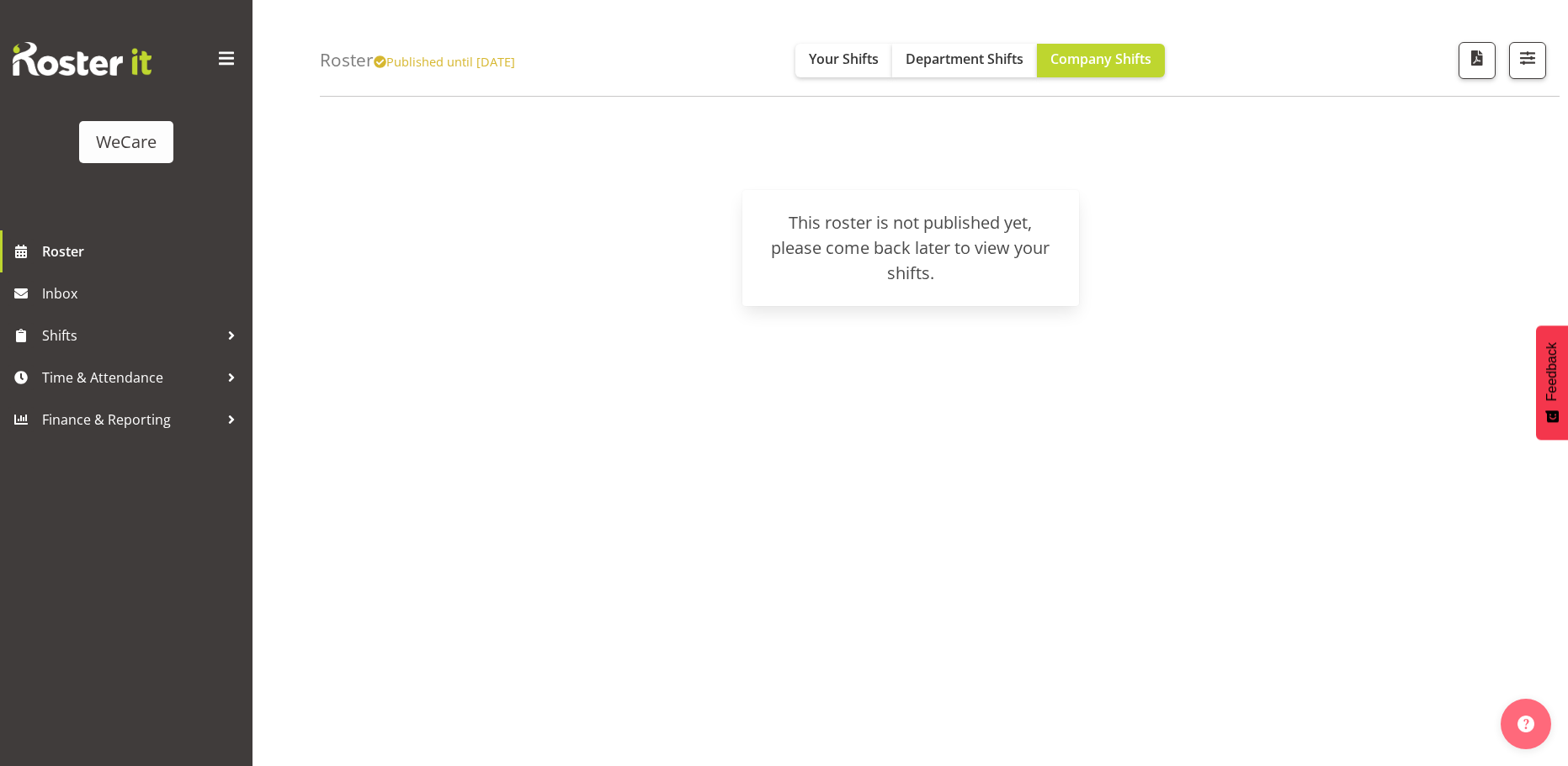
drag, startPoint x: 745, startPoint y: 74, endPoint x: 693, endPoint y: 69, distance: 52.2
click at [743, 74] on div "Roster Published until Nov 30, 2025 Your Shifts Department Shifts Company Shift…" at bounding box center [939, 48] width 1240 height 97
